Goal: Find specific page/section: Find specific page/section

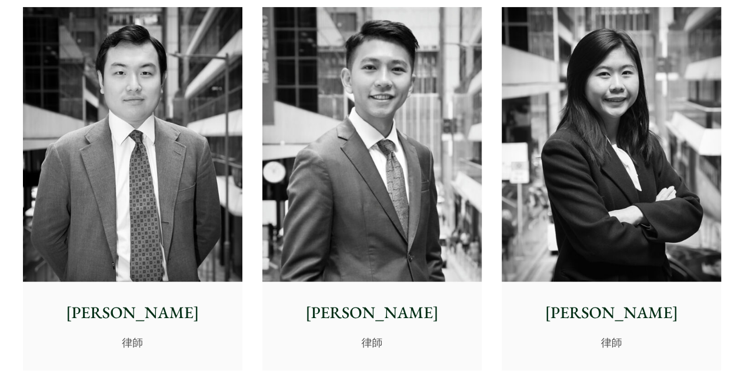
scroll to position [4622, 0]
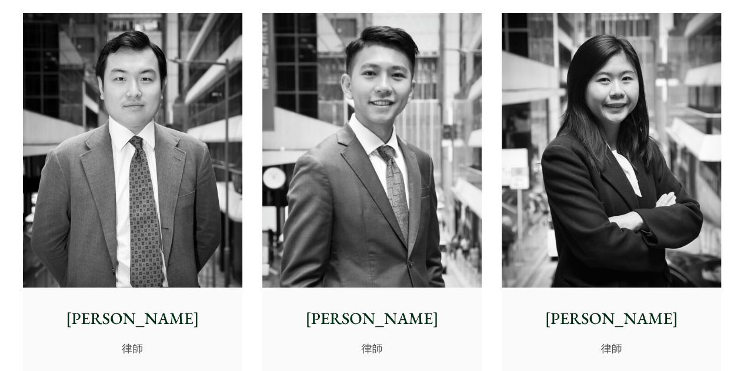
click at [606, 169] on img at bounding box center [611, 150] width 219 height 275
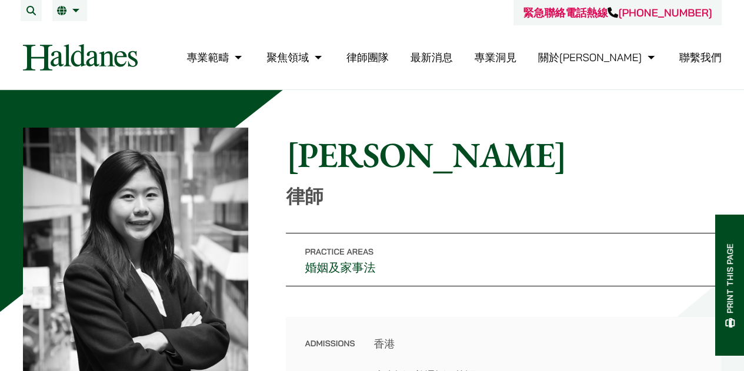
scroll to position [68, 0]
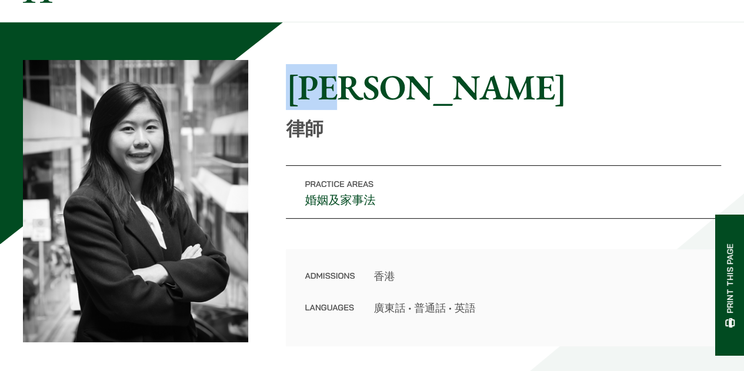
drag, startPoint x: 287, startPoint y: 93, endPoint x: 375, endPoint y: 84, distance: 88.7
click at [375, 84] on h1 "[PERSON_NAME]" at bounding box center [503, 87] width 435 height 42
